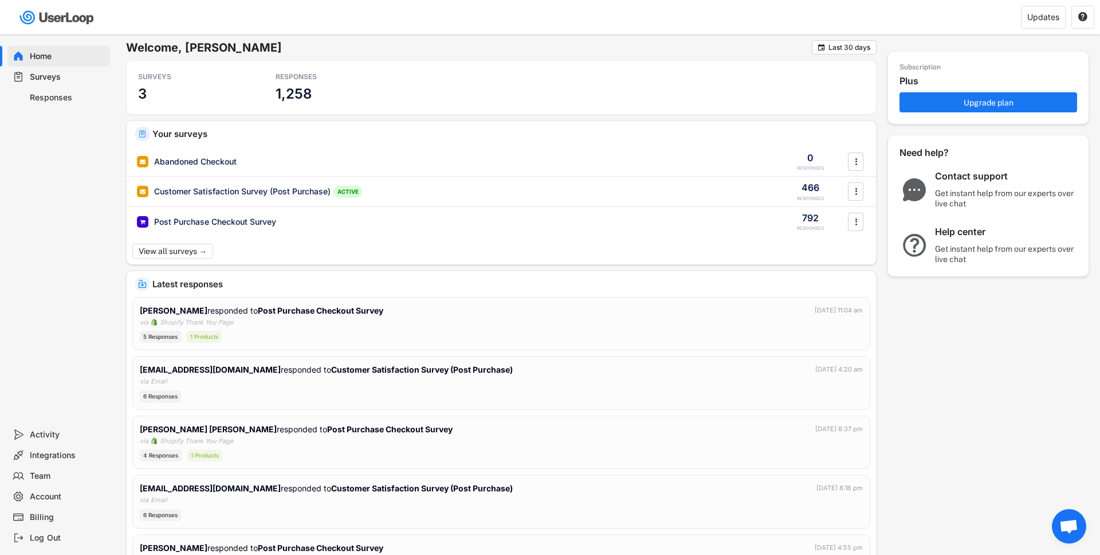
click at [49, 97] on div "Responses" at bounding box center [68, 97] width 76 height 11
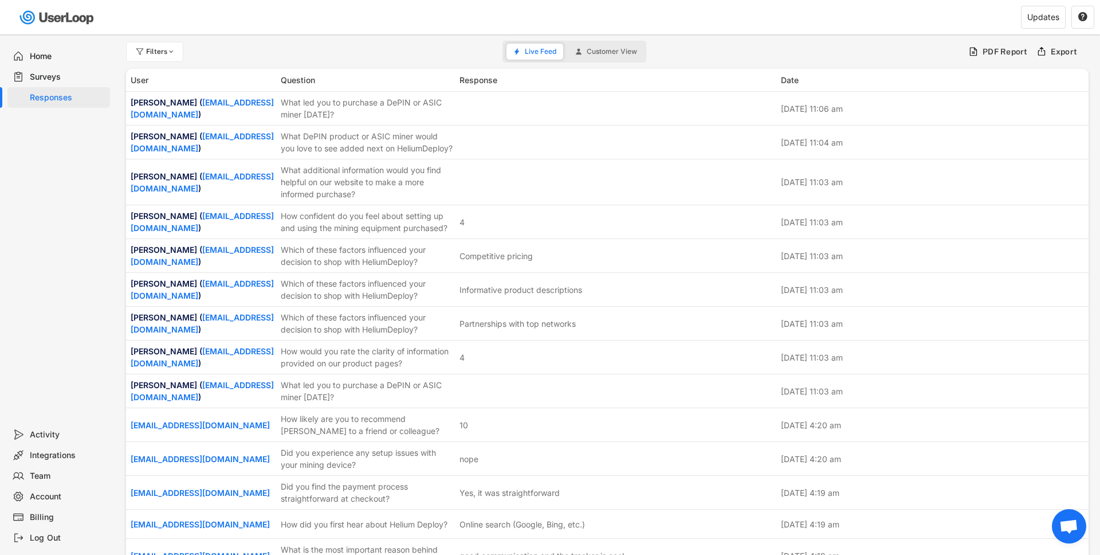
click at [56, 70] on div "Surveys" at bounding box center [58, 76] width 103 height 21
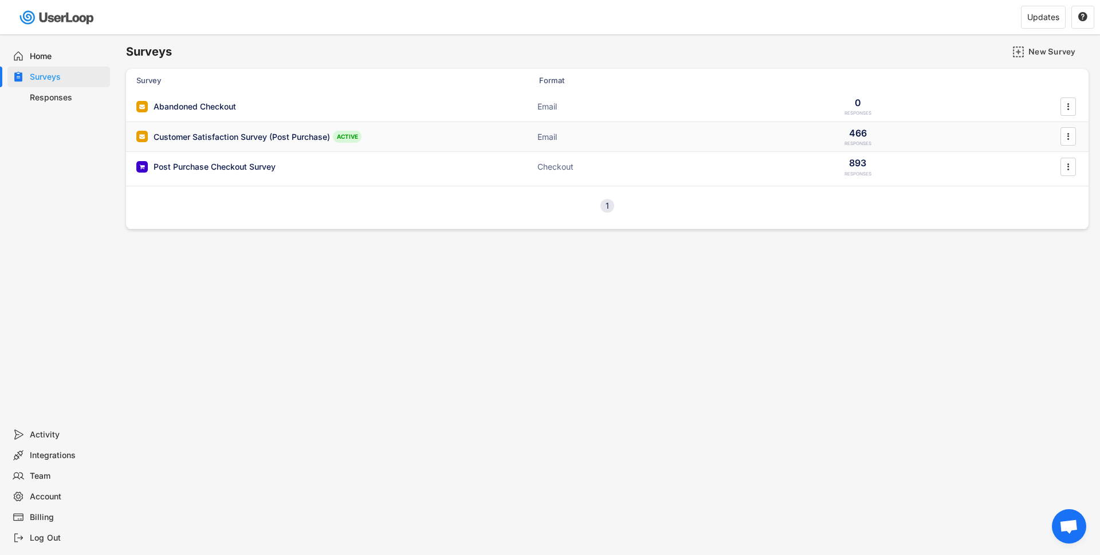
click at [190, 138] on div "Customer Satisfaction Survey (Post Purchase)" at bounding box center [242, 136] width 177 height 11
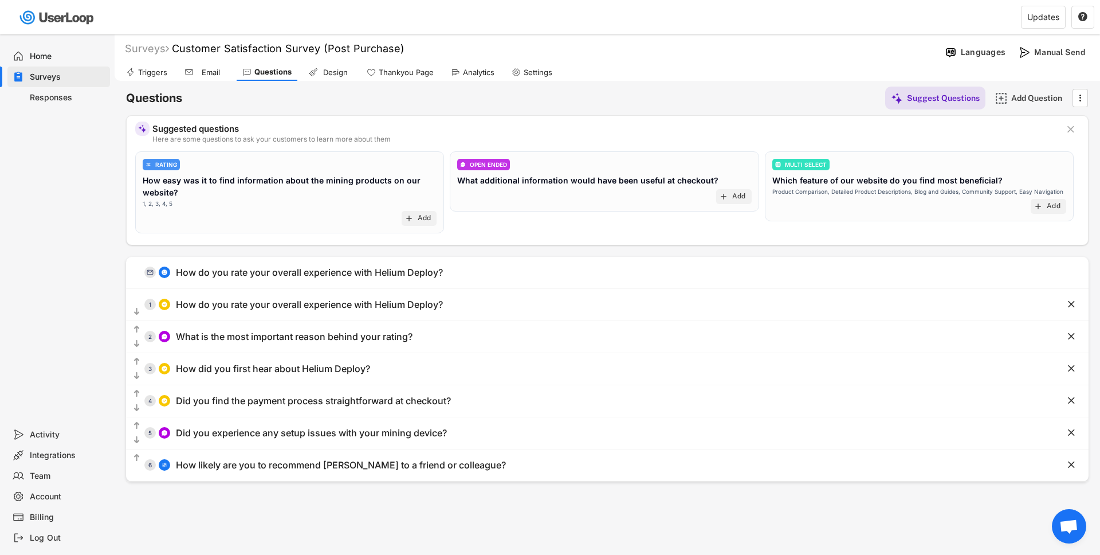
click at [473, 75] on div "Analytics" at bounding box center [479, 73] width 32 height 10
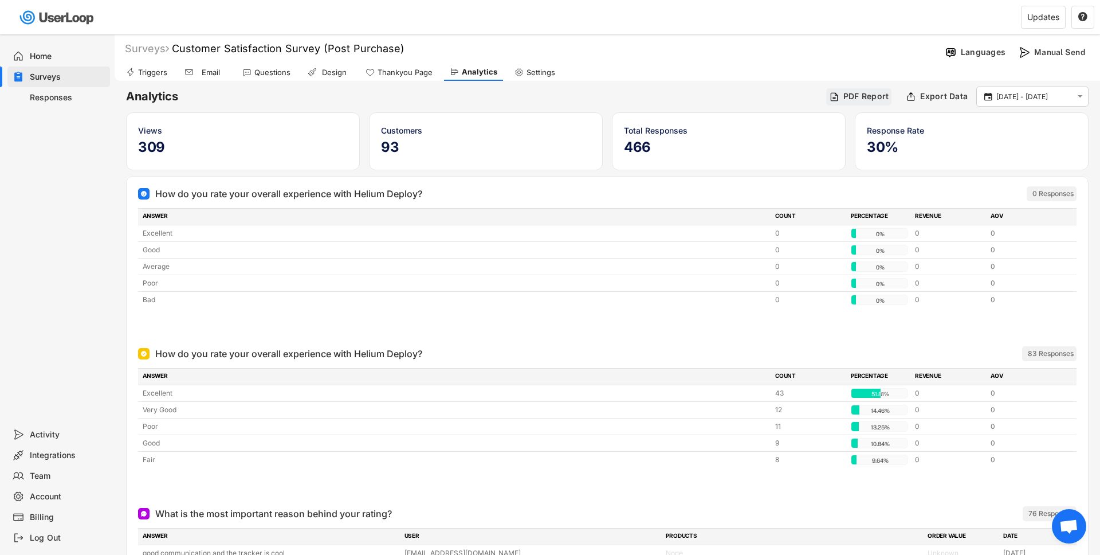
click at [870, 91] on div "PDF Report" at bounding box center [867, 96] width 46 height 10
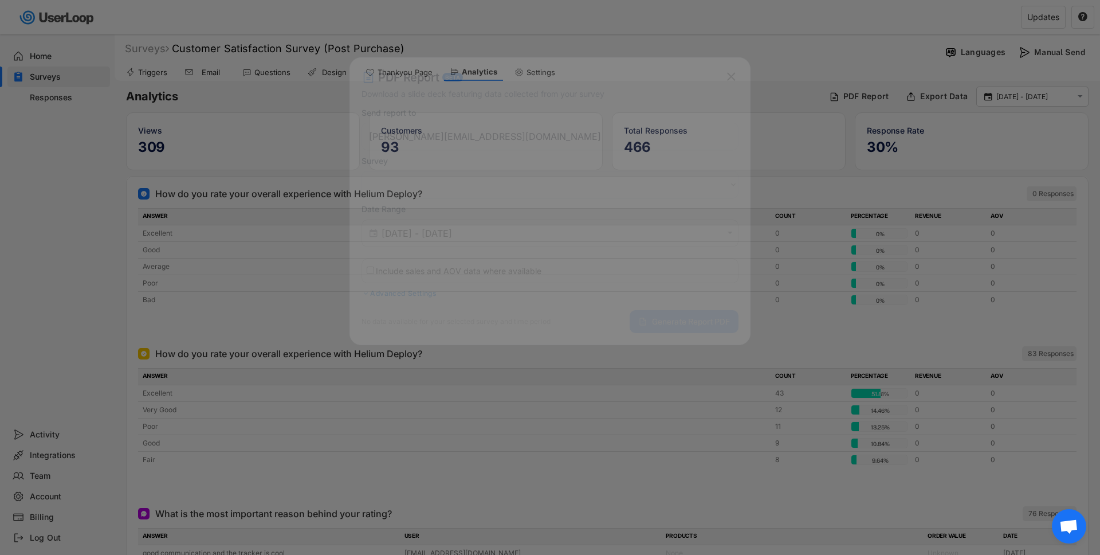
select select ""1348695171700984260__LOOKUP__1746709608807x315125036149324100""
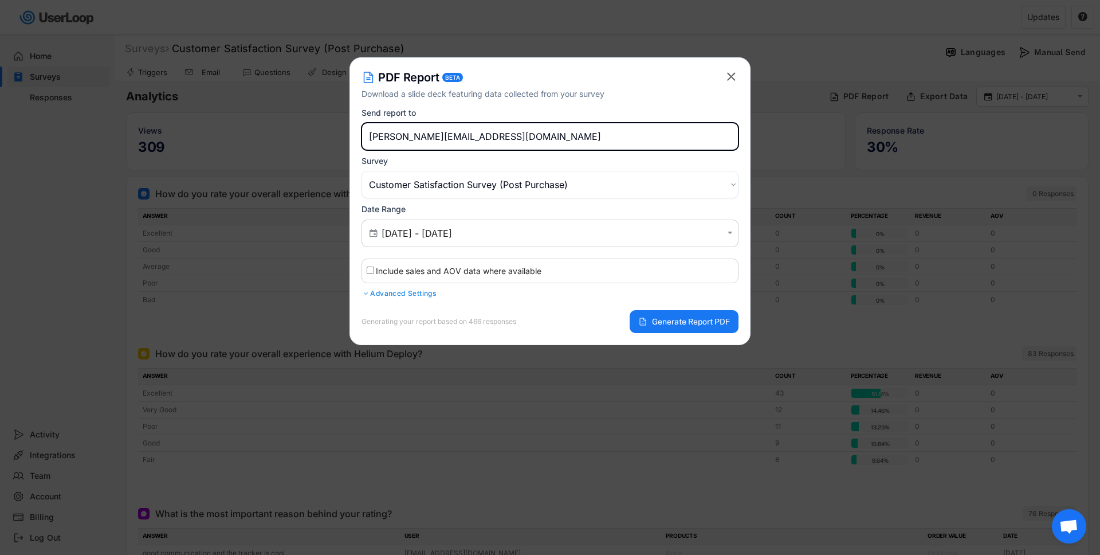
drag, startPoint x: 403, startPoint y: 133, endPoint x: 314, endPoint y: 131, distance: 88.9
click at [314, 131] on body "Welcome, [PERSON_NAME]  Last 30 days SURVEYS 3 RESPONSES 1,258 Your surveys Ab…" at bounding box center [550, 277] width 1100 height 555
click at [665, 318] on span "Generate Report PDF" at bounding box center [691, 322] width 78 height 8
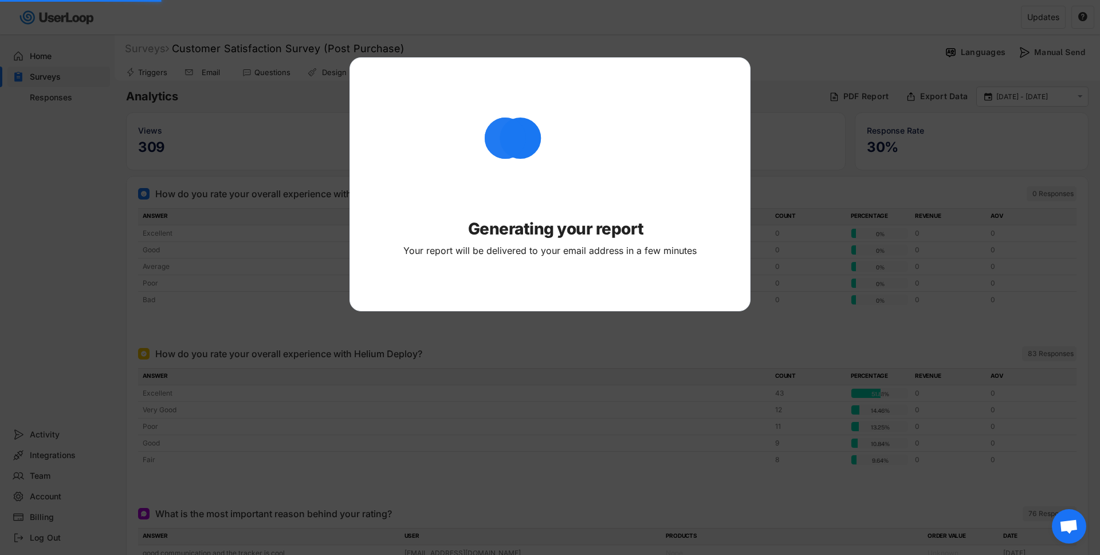
type input "[PERSON_NAME][EMAIL_ADDRESS][DOMAIN_NAME]"
select select ""PLACEHOLDER_1427118222253""
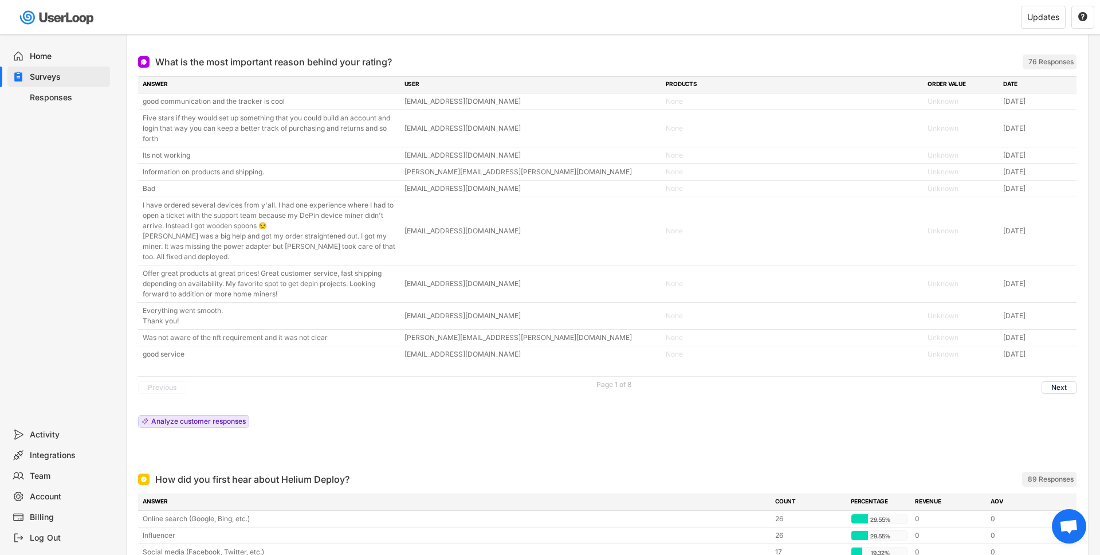
scroll to position [448, 0]
click at [1052, 65] on div "76 Responses" at bounding box center [1051, 65] width 45 height 9
click at [1052, 402] on div "Previous Page 1 of 8 Next" at bounding box center [607, 390] width 939 height 22
click at [1052, 397] on button "Next" at bounding box center [1059, 391] width 35 height 13
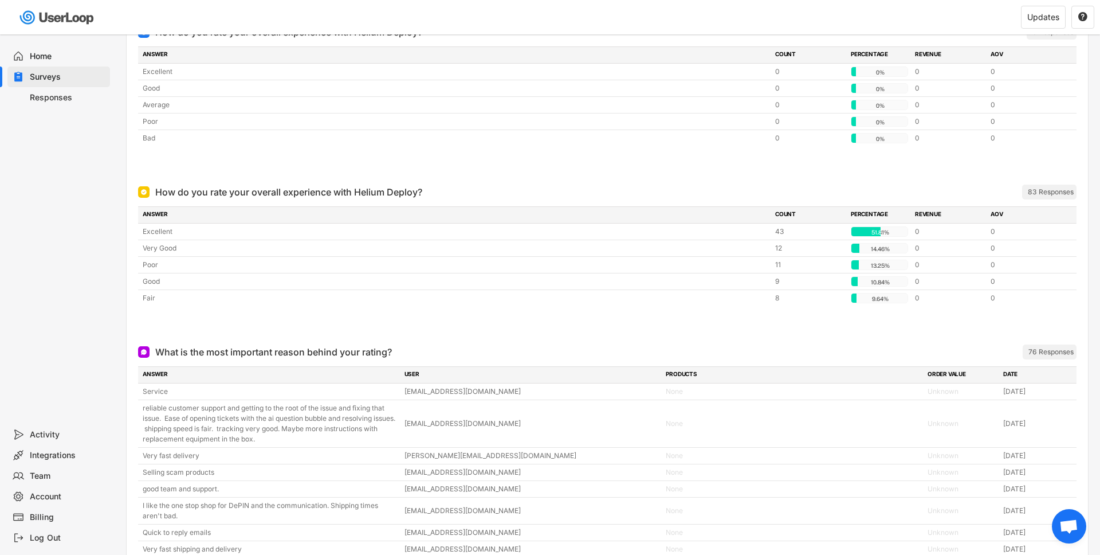
scroll to position [0, 0]
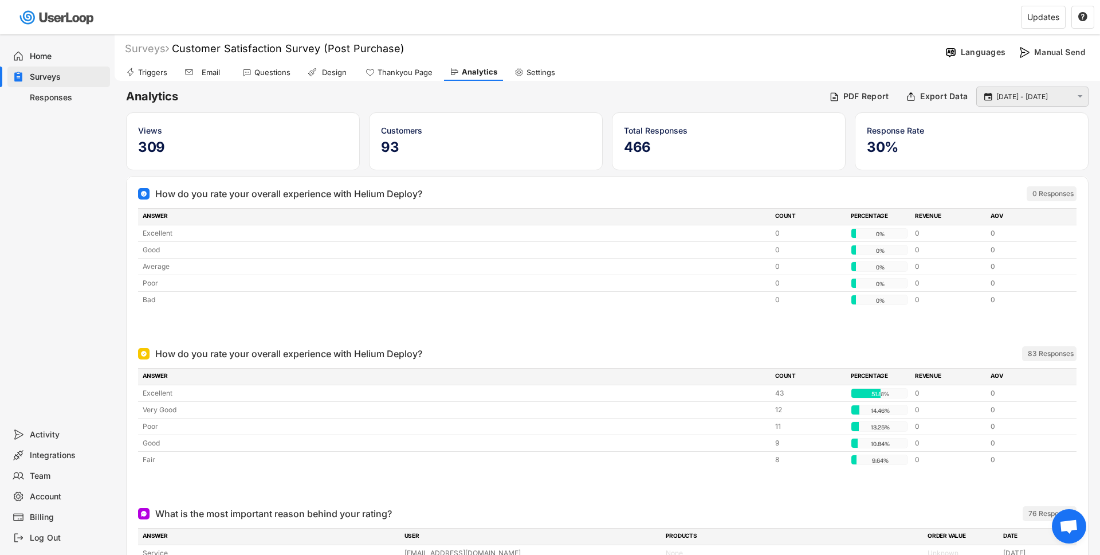
click at [1021, 93] on input "[DATE] - [DATE]" at bounding box center [1035, 96] width 76 height 11
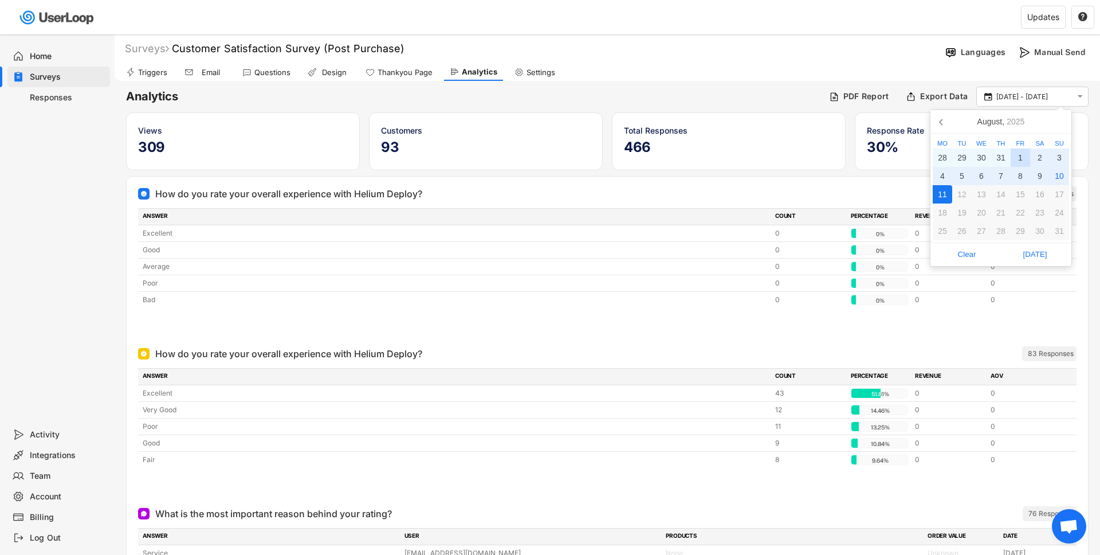
click at [1022, 155] on div "1" at bounding box center [1020, 157] width 19 height 18
click at [939, 192] on div "11" at bounding box center [942, 194] width 19 height 18
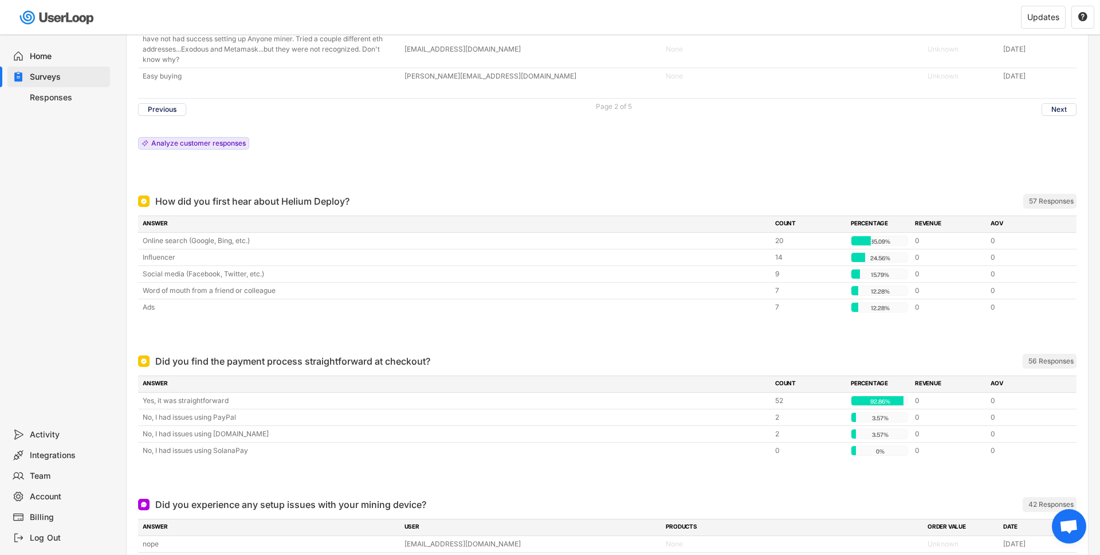
scroll to position [1255, 0]
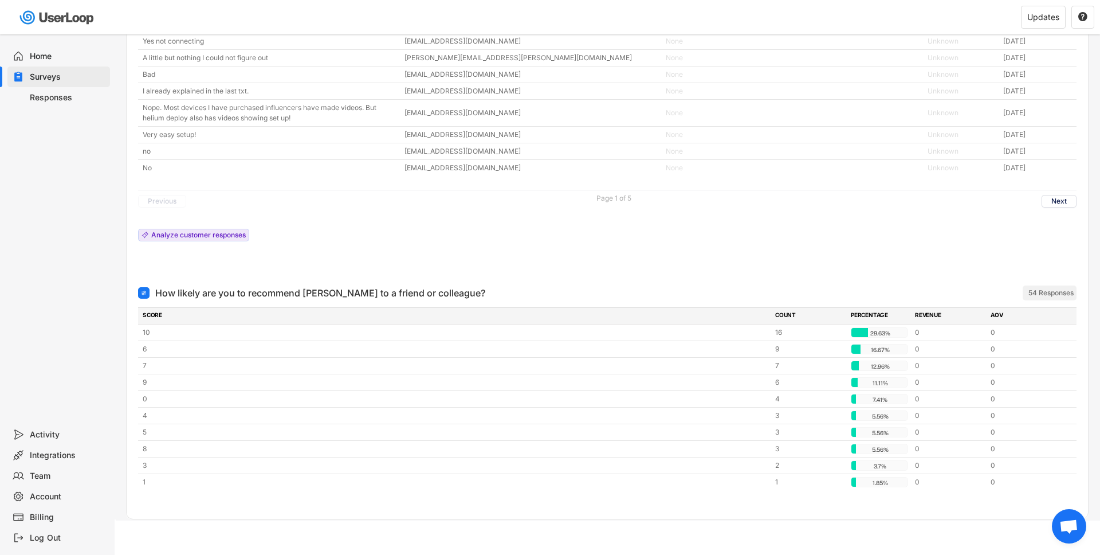
click at [322, 287] on div "How likely are you to recommend [PERSON_NAME] to a friend or colleague?" at bounding box center [320, 293] width 330 height 14
copy div "How likely are you to recommend [PERSON_NAME] to a friend or colleague? ARCHIVED"
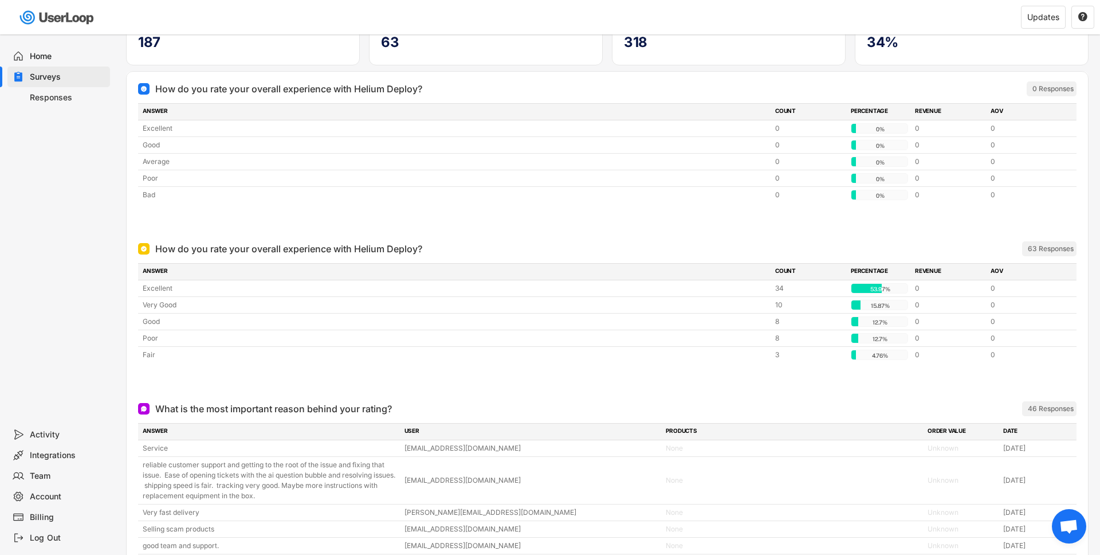
scroll to position [0, 0]
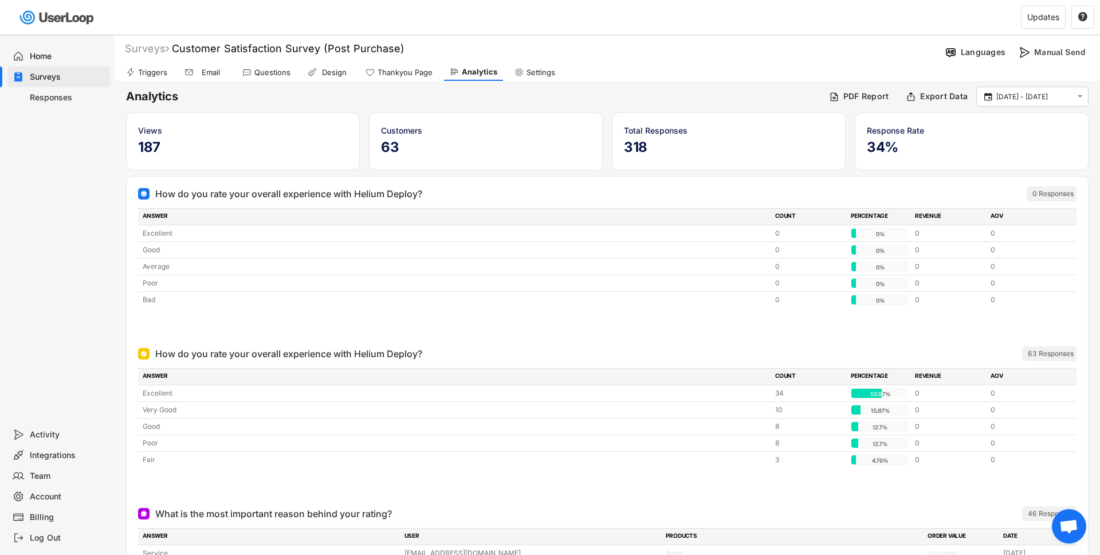
click at [1028, 100] on input "[DATE] - [DATE]" at bounding box center [1035, 96] width 76 height 11
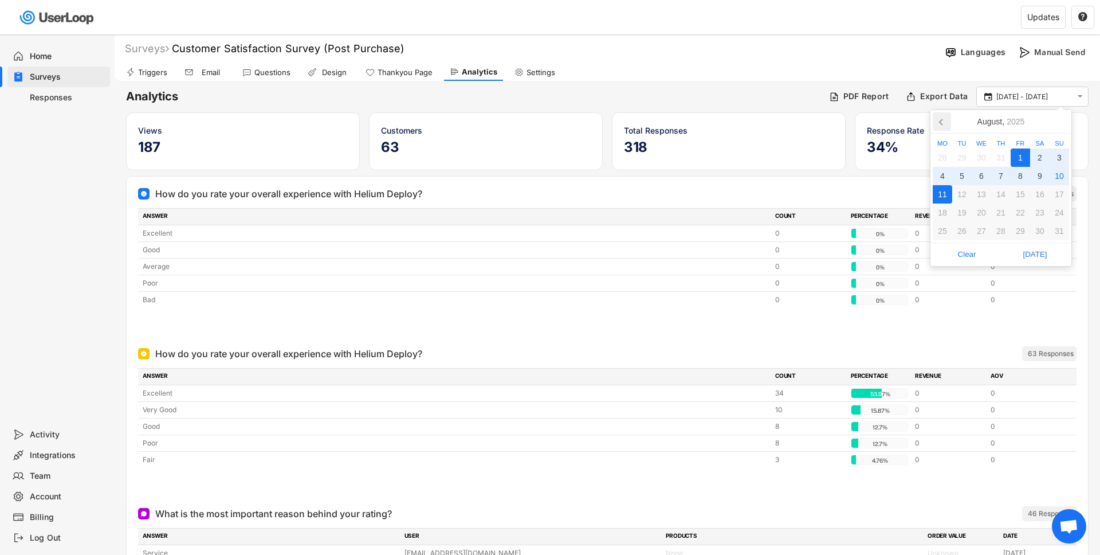
click at [938, 120] on icon at bounding box center [942, 121] width 18 height 18
click at [967, 156] on div "1" at bounding box center [962, 157] width 19 height 18
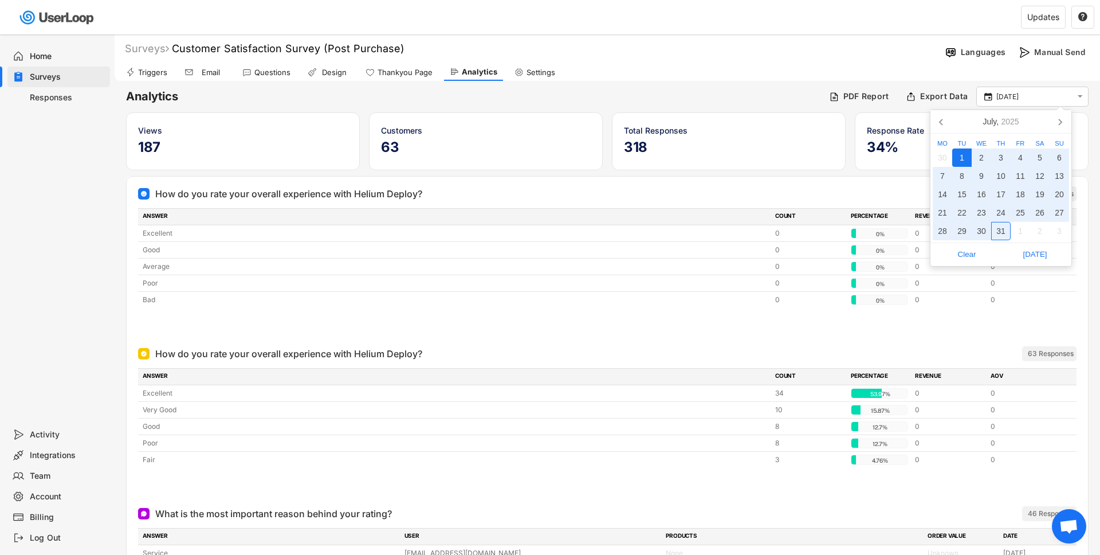
click at [1001, 228] on div "31" at bounding box center [1001, 231] width 19 height 18
type input "[DATE] - [DATE]"
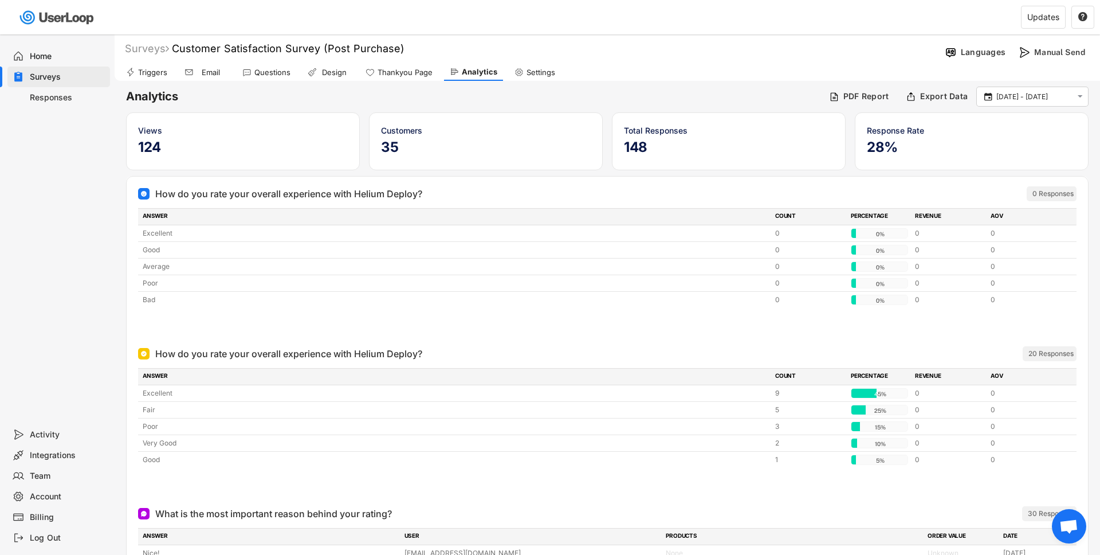
click at [46, 79] on div "Surveys" at bounding box center [68, 77] width 76 height 11
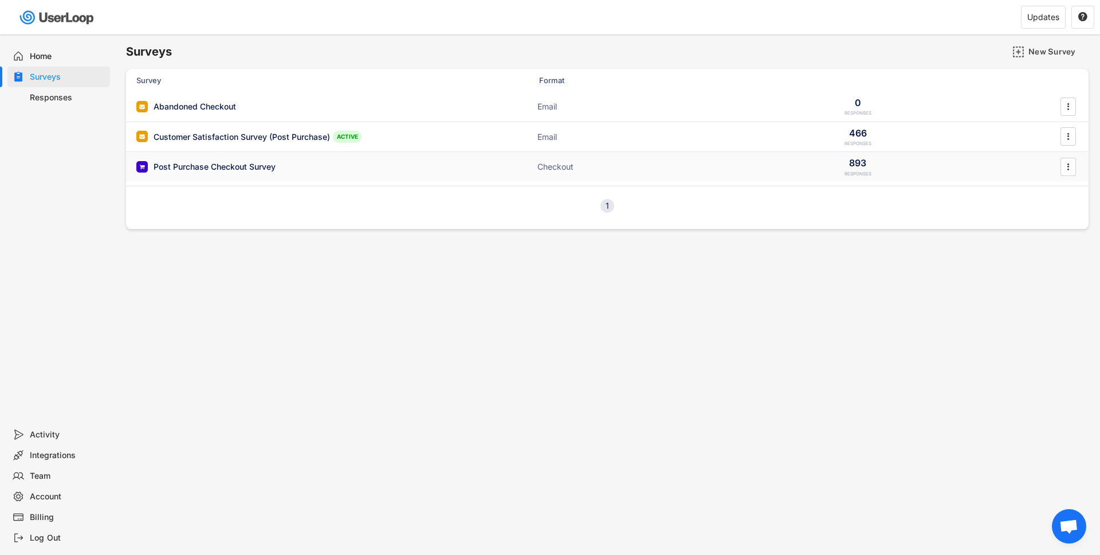
click at [246, 168] on div "Post Purchase Checkout Survey" at bounding box center [215, 166] width 122 height 11
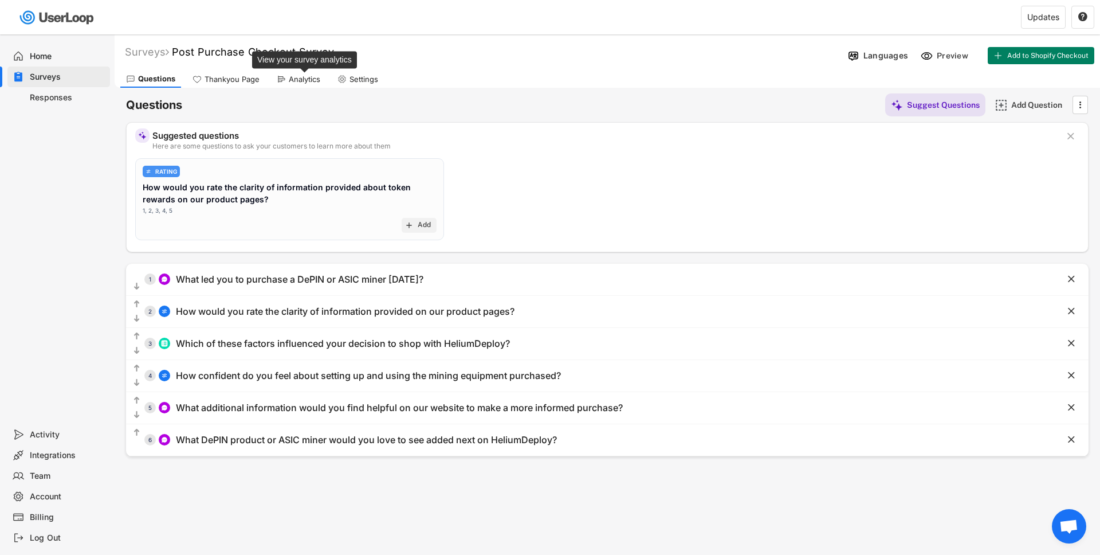
click at [304, 77] on div "Analytics" at bounding box center [305, 80] width 32 height 10
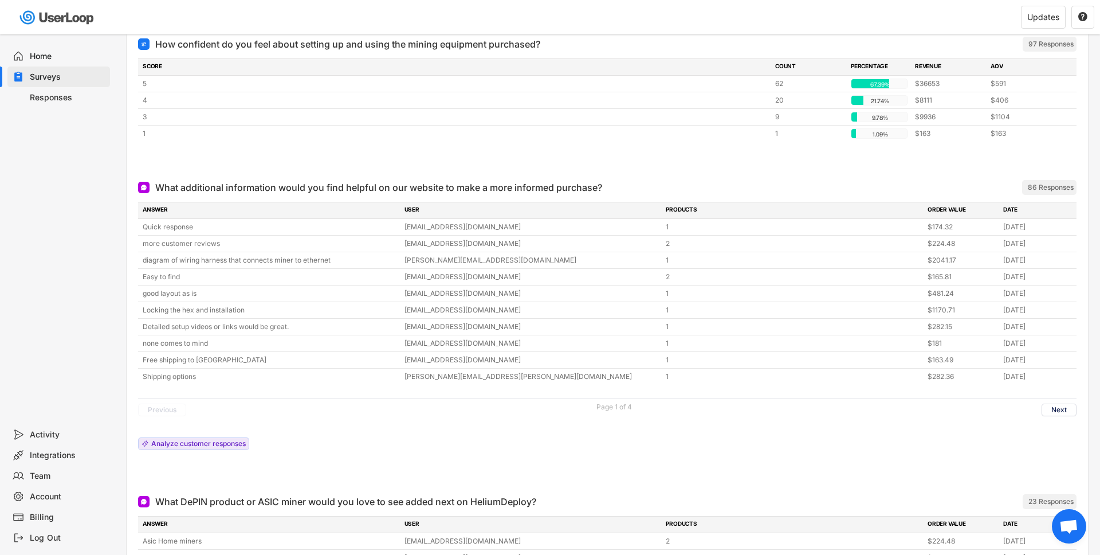
scroll to position [820, 0]
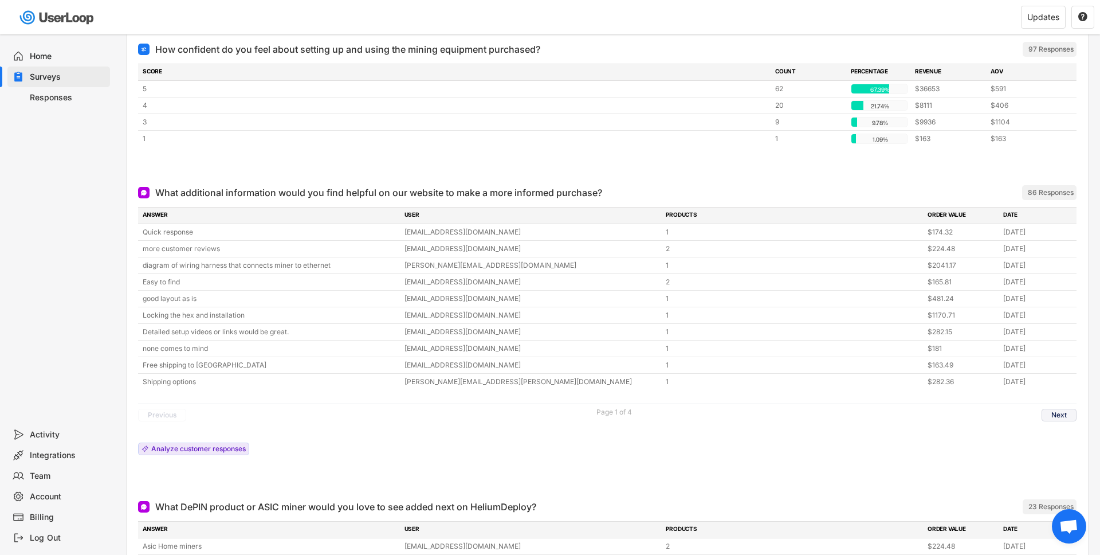
click at [1059, 416] on button "Next" at bounding box center [1059, 415] width 35 height 13
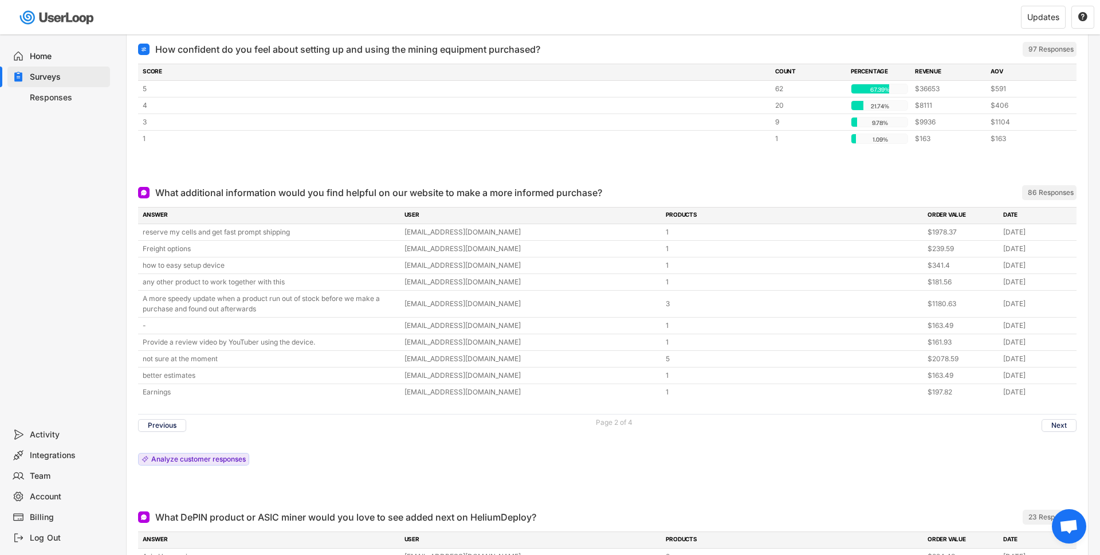
click at [1056, 416] on div "Previous Page 2 of 4 Next" at bounding box center [607, 425] width 939 height 22
click at [1052, 424] on button "Next" at bounding box center [1059, 425] width 35 height 13
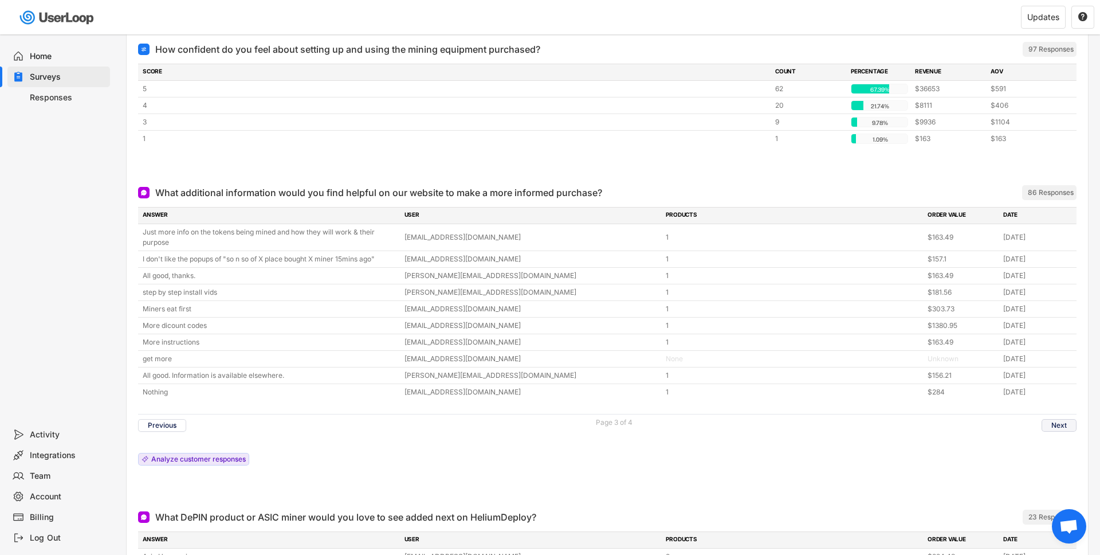
click at [1052, 424] on button "Next" at bounding box center [1059, 425] width 35 height 13
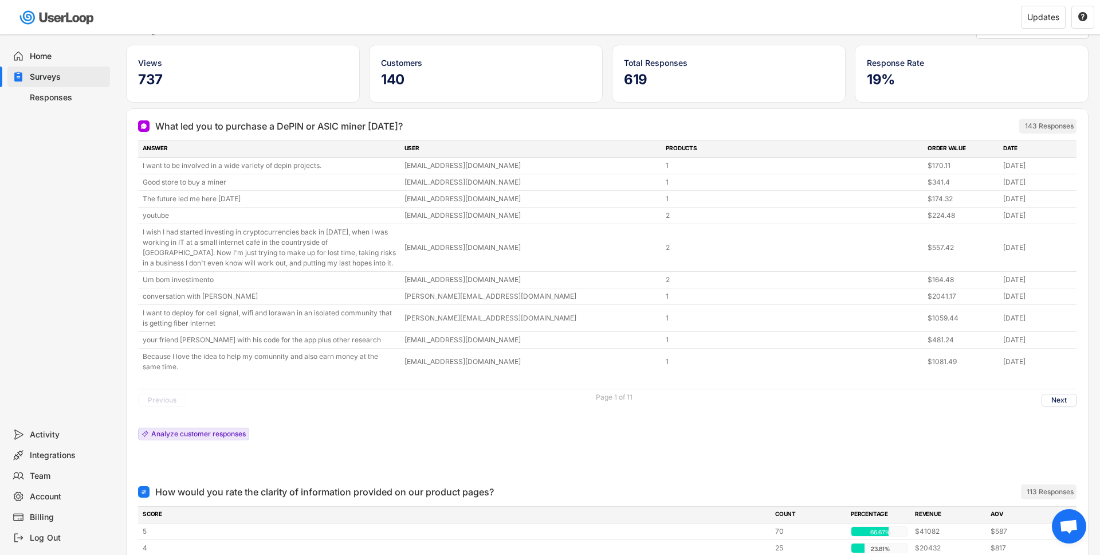
scroll to position [73, 0]
